Goal: Transaction & Acquisition: Purchase product/service

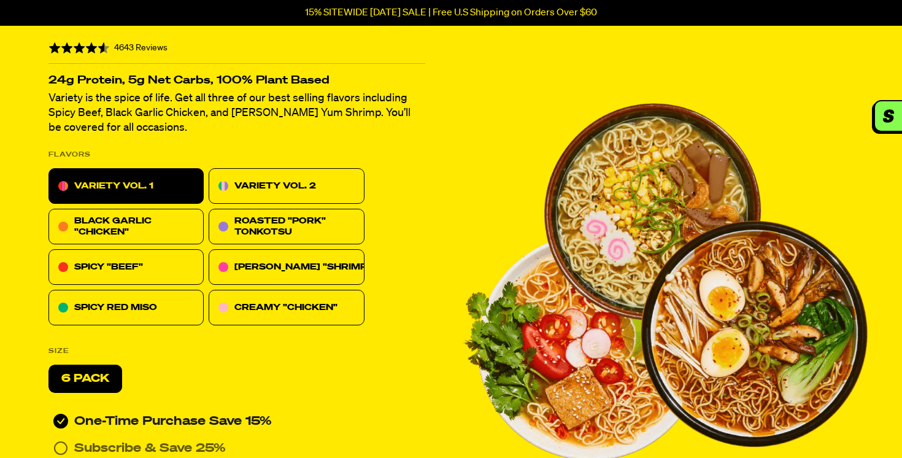
scroll to position [252, 0]
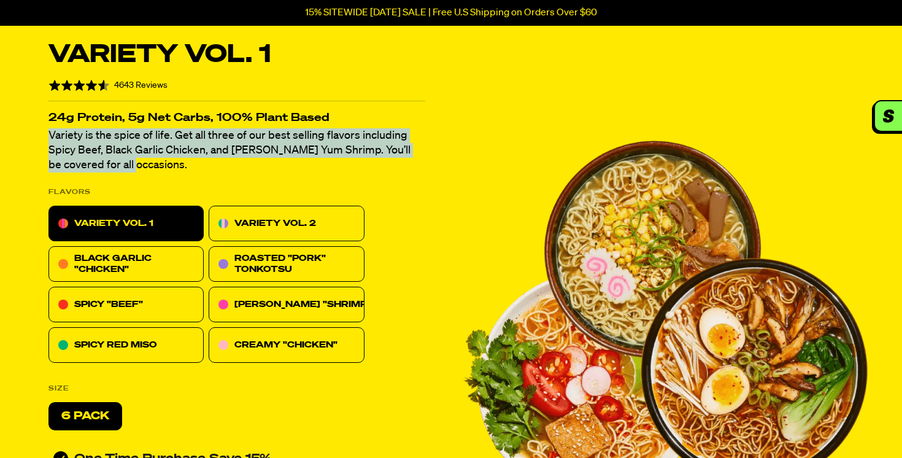
drag, startPoint x: 121, startPoint y: 163, endPoint x: 32, endPoint y: 133, distance: 94.0
click at [32, 133] on div "Variety Vol. 1 Rated 4.6 out of 5 4643 Reviews Based on 4643 reviews 24g Protei…" at bounding box center [451, 319] width 894 height 587
click at [162, 174] on div "Variety Vol. 1 Rated 4.6 out of 5 4643 Reviews Based on 4643 reviews 24g Protei…" at bounding box center [237, 319] width 406 height 587
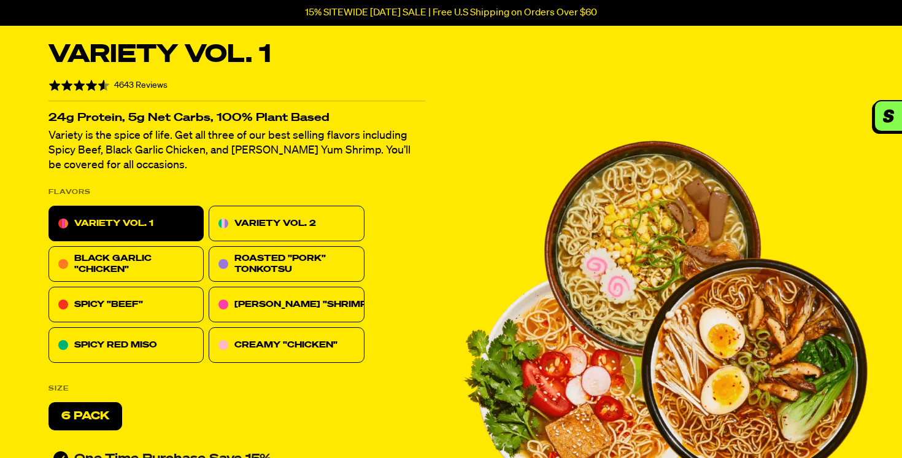
click at [272, 219] on p "VARIETY VOL. 2" at bounding box center [275, 223] width 82 height 15
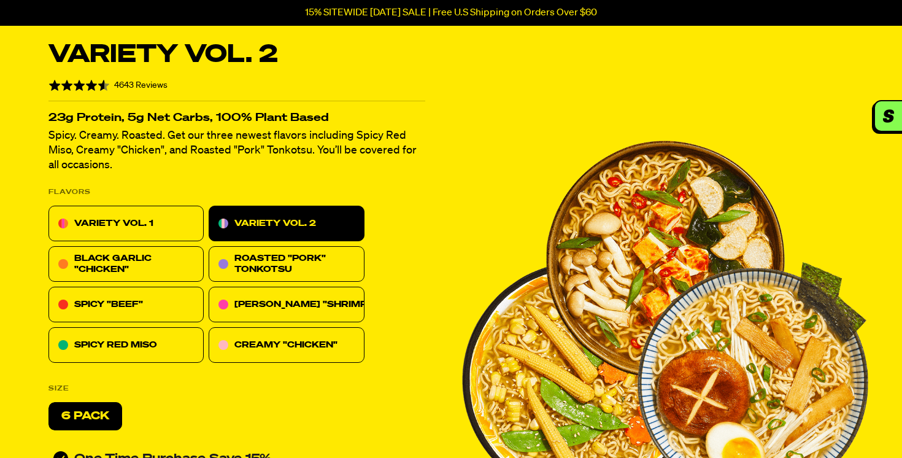
click at [178, 223] on div "VARIETY VOL. 1" at bounding box center [125, 224] width 155 height 36
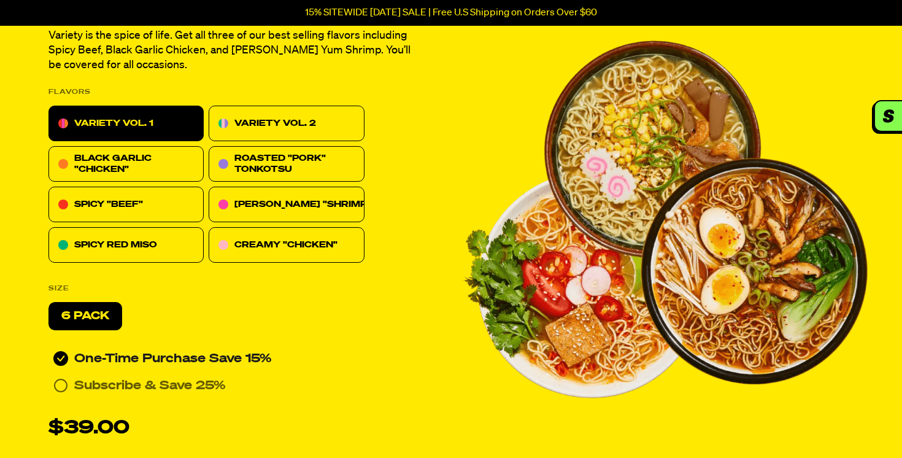
scroll to position [522, 0]
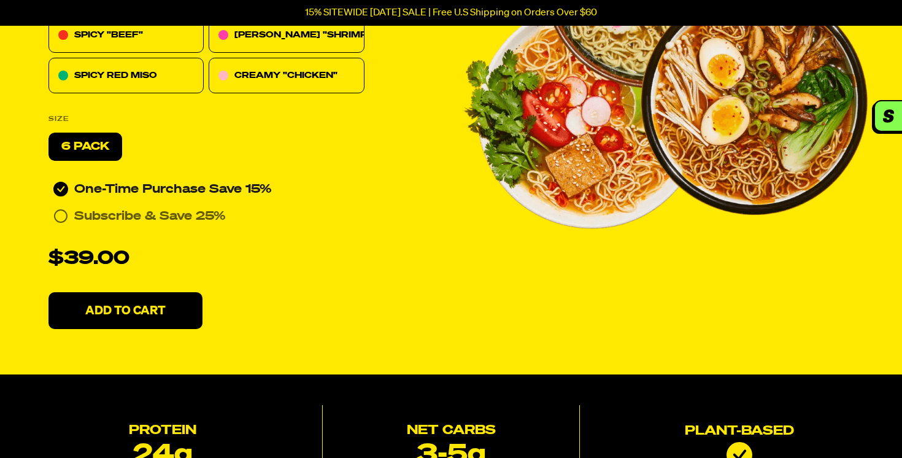
click at [145, 306] on p "Add To Cart" at bounding box center [125, 310] width 80 height 12
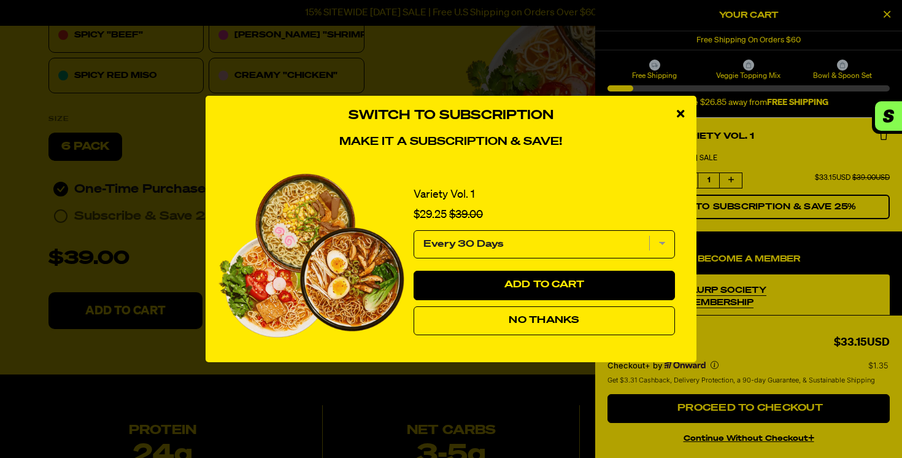
click at [541, 321] on span "No Thanks" at bounding box center [544, 321] width 71 height 10
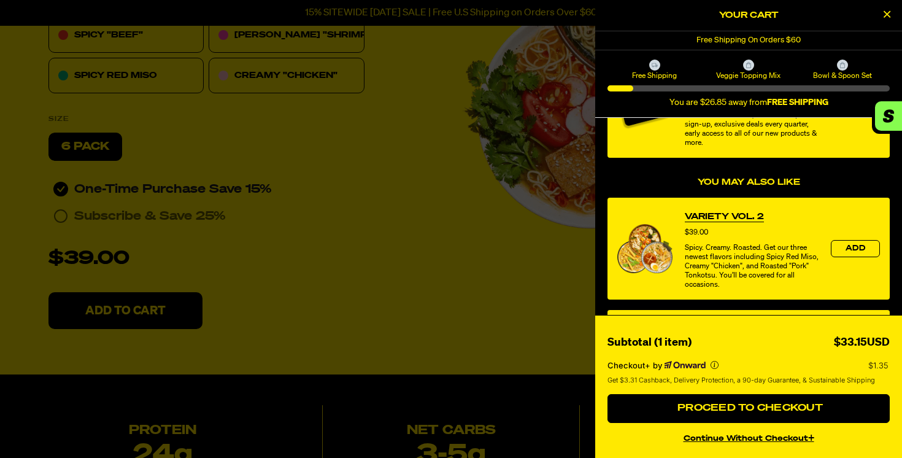
scroll to position [220, 0]
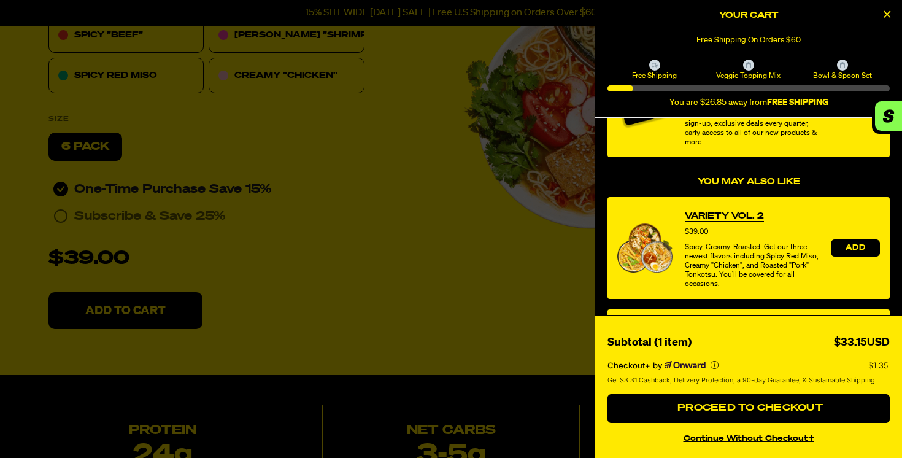
click at [850, 249] on span "Add" at bounding box center [856, 247] width 20 height 7
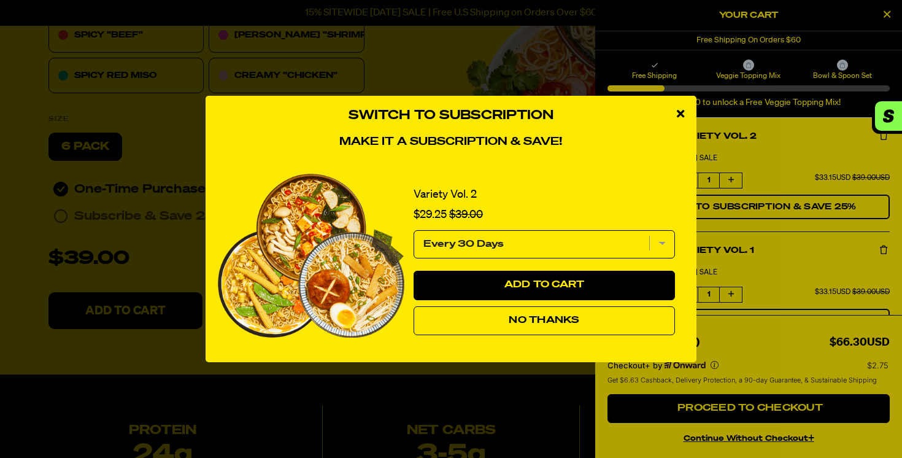
click at [681, 112] on icon "close modal" at bounding box center [680, 113] width 7 height 11
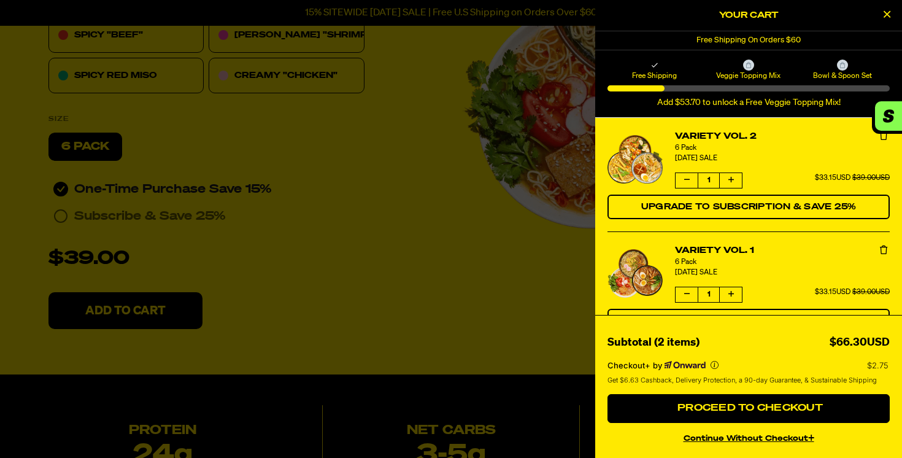
click at [835, 72] on span "Bowl & Spoon Set" at bounding box center [843, 76] width 90 height 10
click at [882, 15] on button "Close Cart" at bounding box center [887, 15] width 18 height 18
